Goal: Task Accomplishment & Management: Use online tool/utility

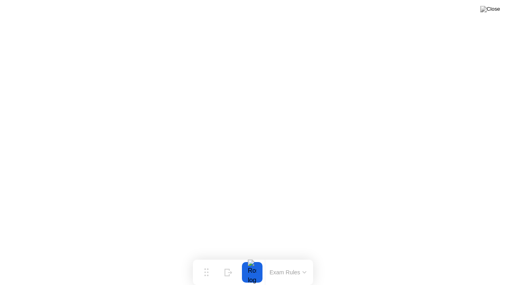
click at [493, 14] on button at bounding box center [491, 9] width 24 height 10
click at [6, 8] on button "End Proctoring Session" at bounding box center [3, 7] width 6 height 2
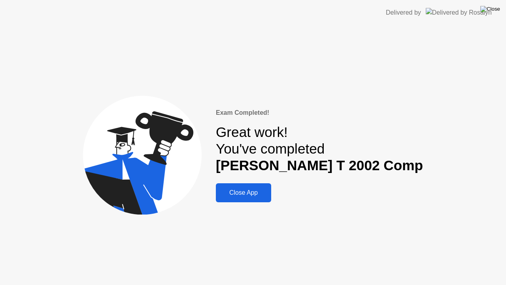
click at [493, 12] on img at bounding box center [491, 9] width 20 height 6
